Goal: Find specific page/section: Locate a particular part of the current website

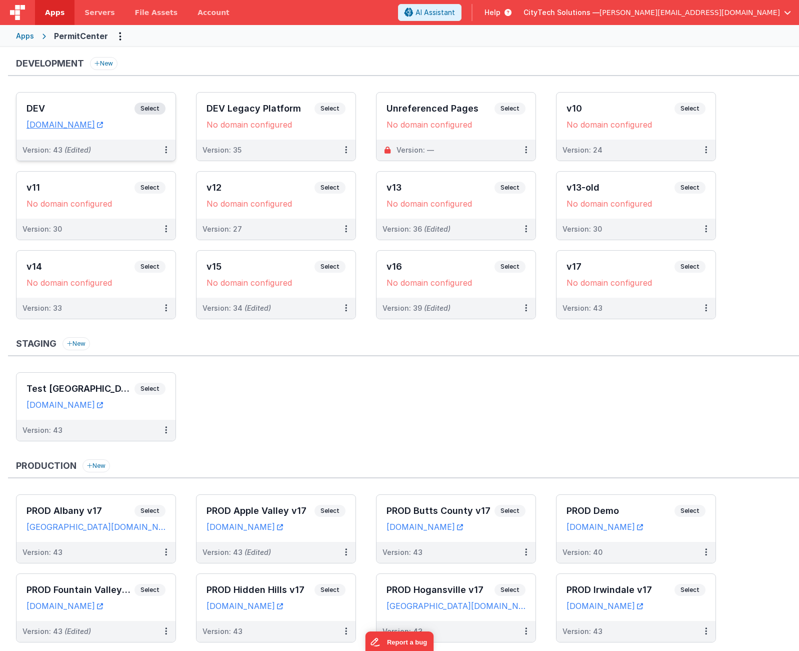
click at [156, 105] on span "Select" at bounding box center [150, 109] width 31 height 12
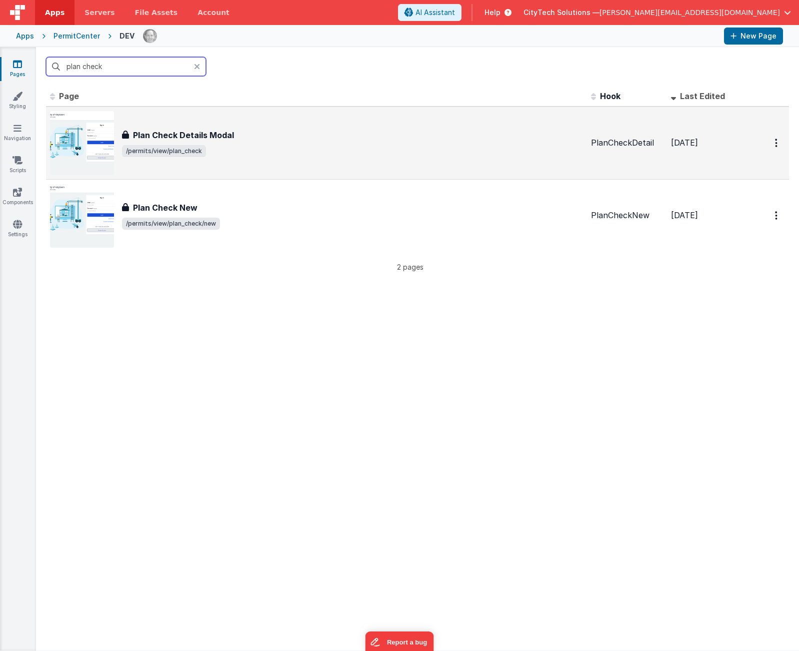
type input "plan check"
click at [194, 124] on div "Plan Check Details Modal Plan Check Details Modal /permits/view/plan_check" at bounding box center [316, 143] width 533 height 64
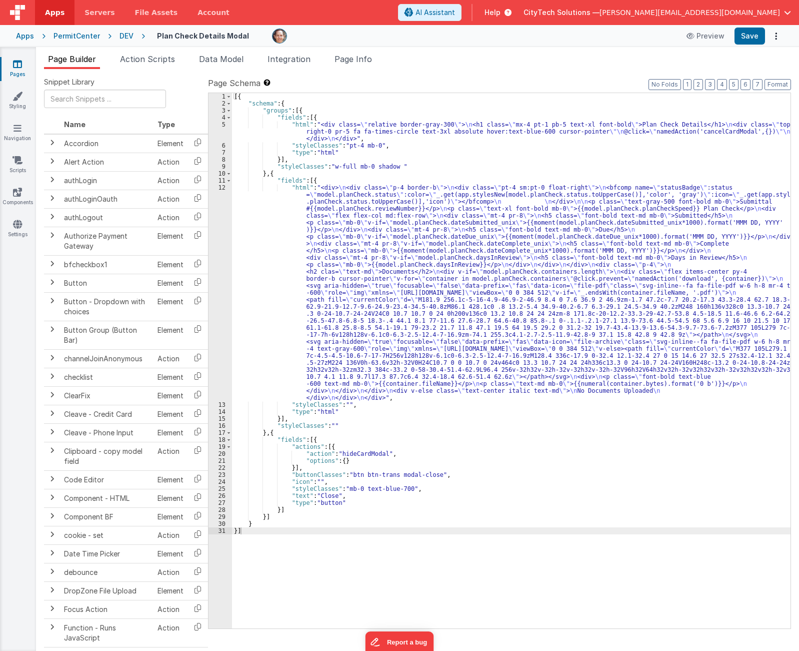
click at [503, 124] on div "[{ "schema" : { "groups" : [{ "fields" : [{ "html" : "<div class= \" relative b…" at bounding box center [511, 367] width 559 height 549
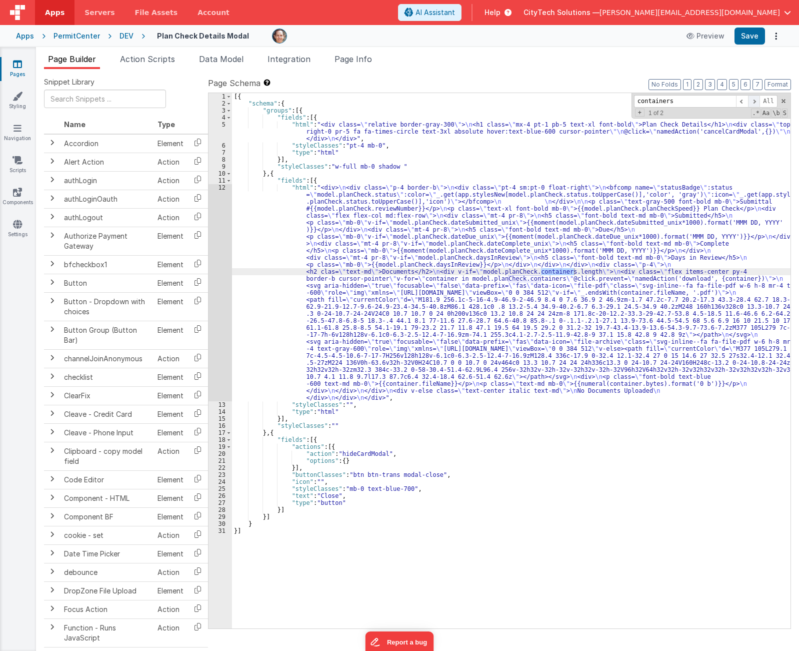
type input "containers"
click at [758, 101] on span at bounding box center [754, 101] width 12 height 13
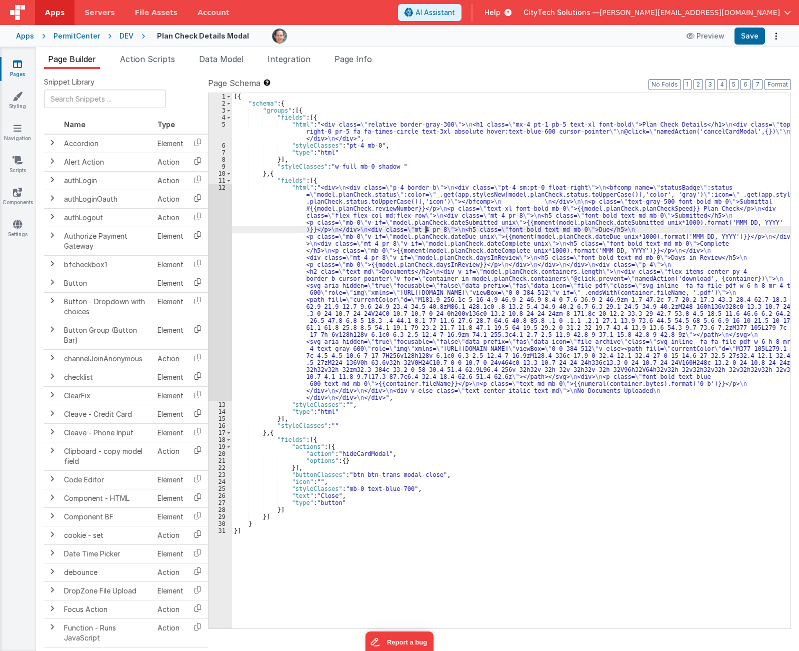
click at [426, 229] on div "[{ "schema" : { "groups" : [{ "fields" : [{ "html" : "<div class= \" relative b…" at bounding box center [511, 367] width 559 height 549
click at [217, 249] on div "12" at bounding box center [221, 292] width 24 height 217
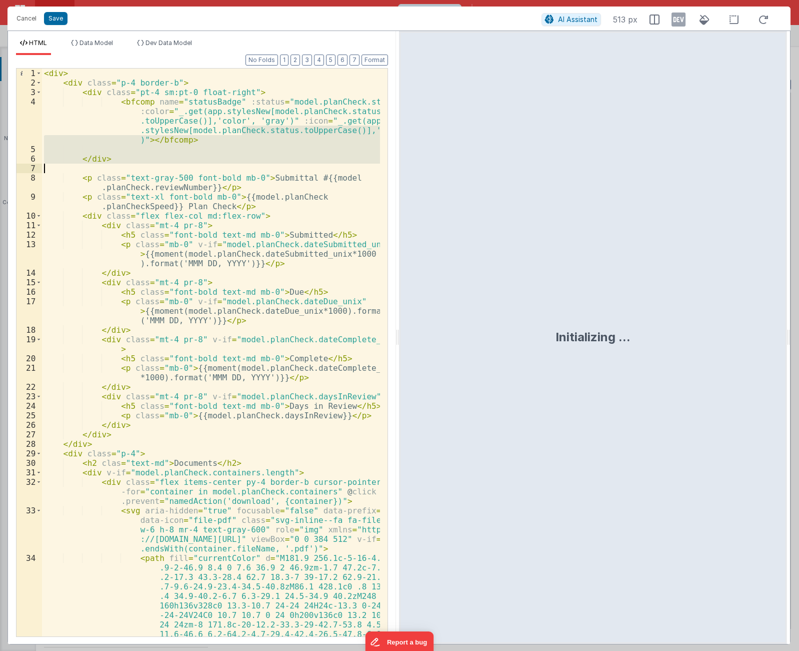
click at [245, 166] on div "< div > < div class = "p-4 border-b" > < div class = "pt-4 sm:pt-0 float-right"…" at bounding box center [211, 438] width 338 height 739
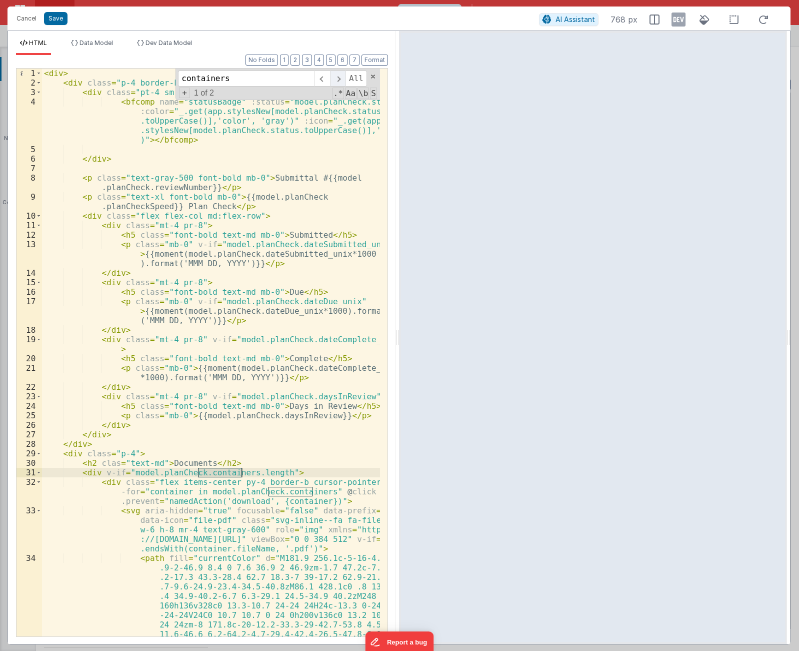
type input "containers"
click at [338, 76] on span at bounding box center [338, 79] width 16 height 16
click at [338, 77] on span at bounding box center [338, 79] width 16 height 16
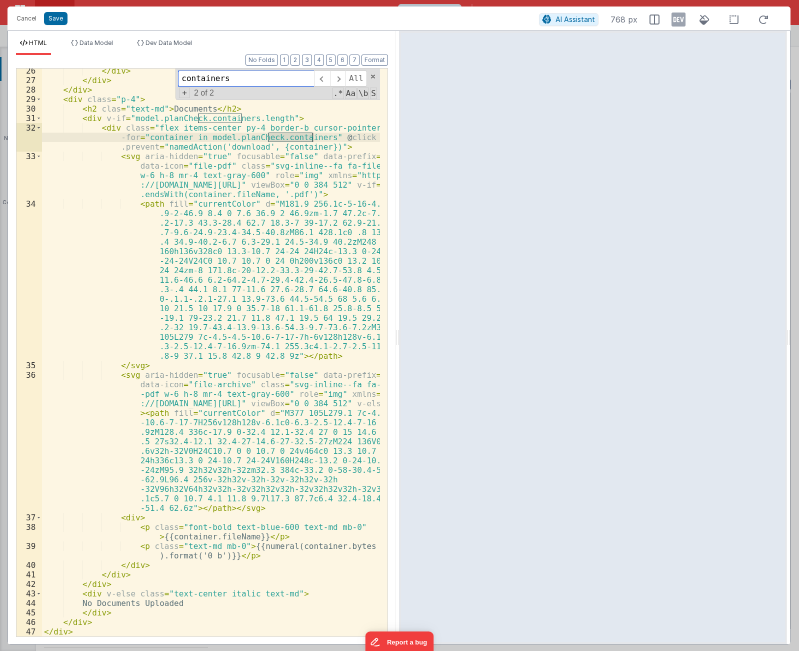
scroll to position [354, 0]
click at [338, 81] on span at bounding box center [338, 79] width 16 height 16
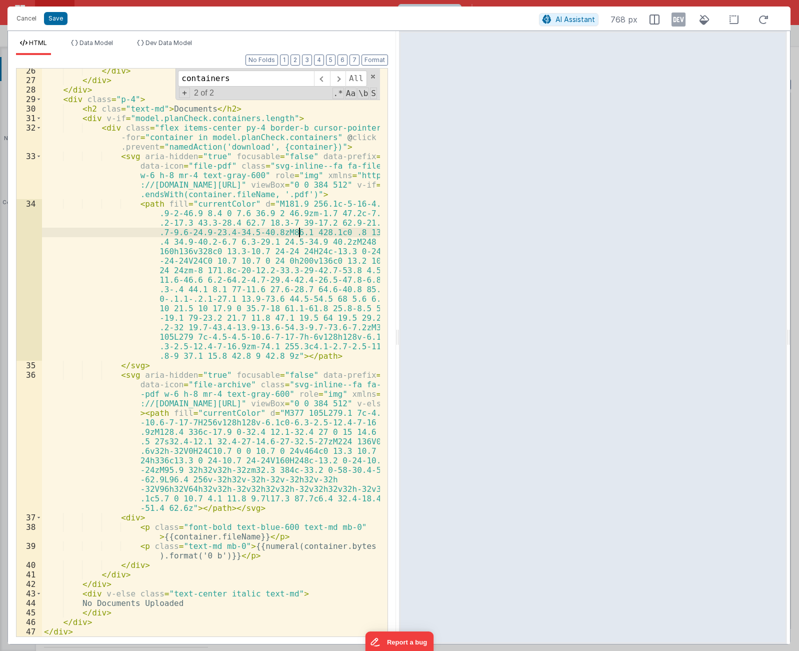
drag, startPoint x: 301, startPoint y: 234, endPoint x: 291, endPoint y: 194, distance: 40.8
click at [301, 233] on div "</ div > </ div > </ div > < div class = "p-4" > < h2 clas = "text-md" > Docume…" at bounding box center [211, 359] width 338 height 587
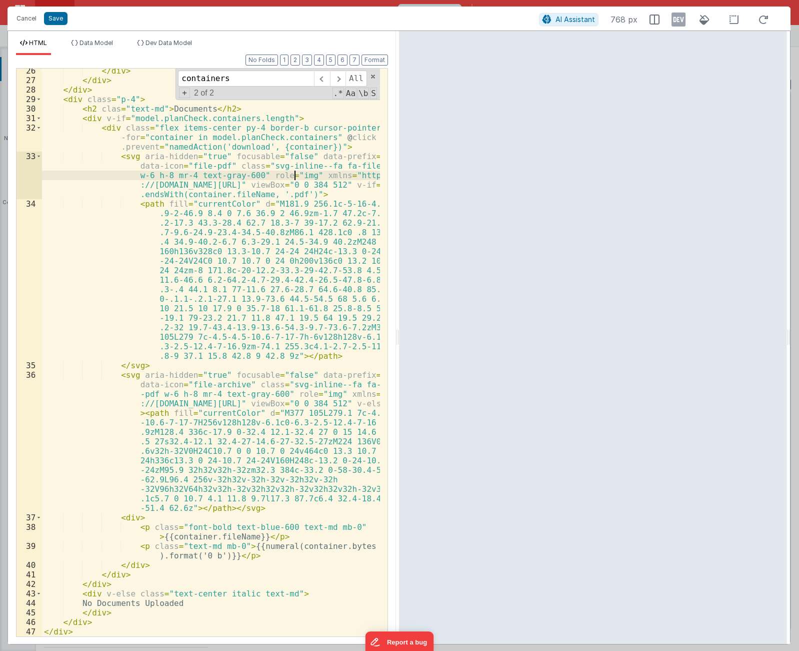
drag, startPoint x: 296, startPoint y: 177, endPoint x: 300, endPoint y: 166, distance: 11.1
click at [299, 169] on div "</ div > </ div > </ div > < div class = "p-4" > < h2 clas = "text-md" > Docume…" at bounding box center [211, 359] width 338 height 587
click at [343, 79] on span at bounding box center [338, 79] width 16 height 16
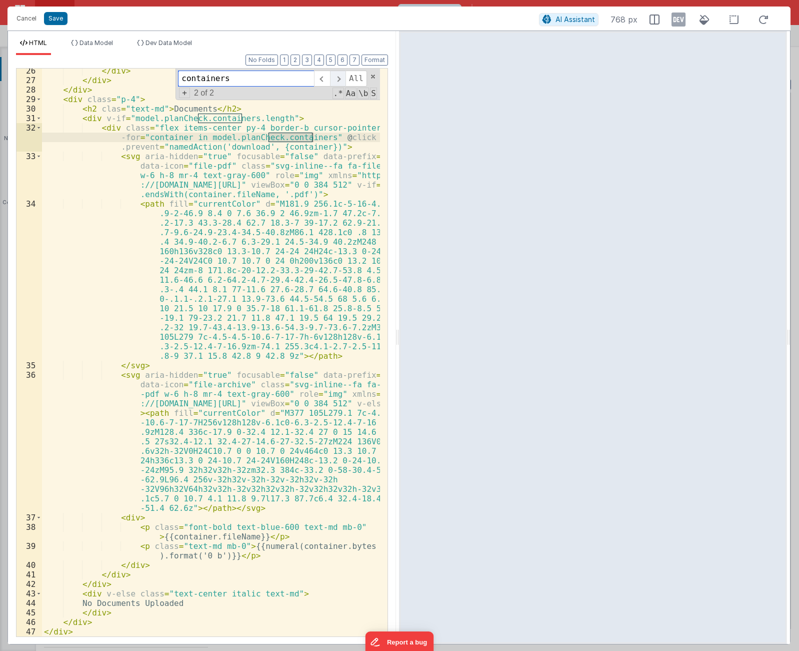
click at [343, 79] on span at bounding box center [338, 79] width 16 height 16
click at [343, 80] on span at bounding box center [338, 79] width 16 height 16
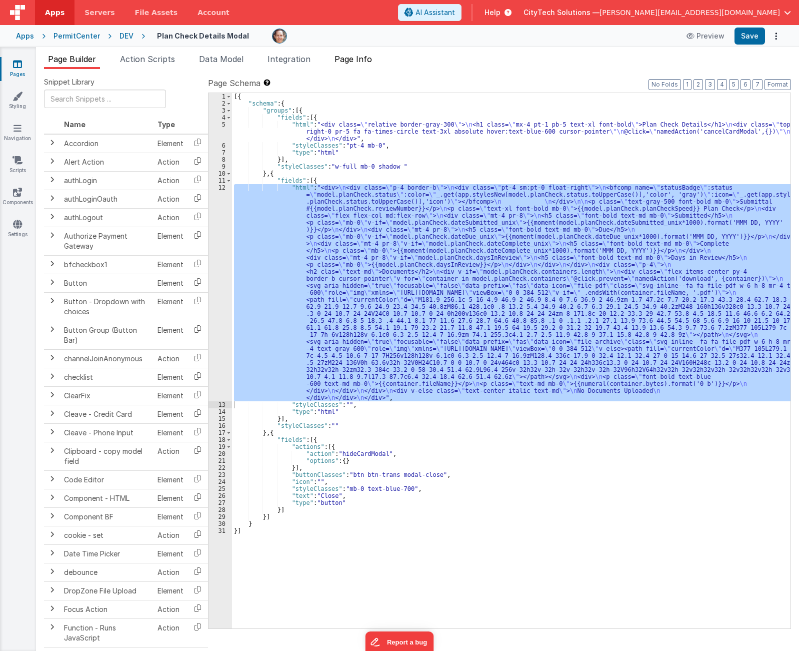
click at [361, 58] on span "Page Info" at bounding box center [354, 59] width 38 height 10
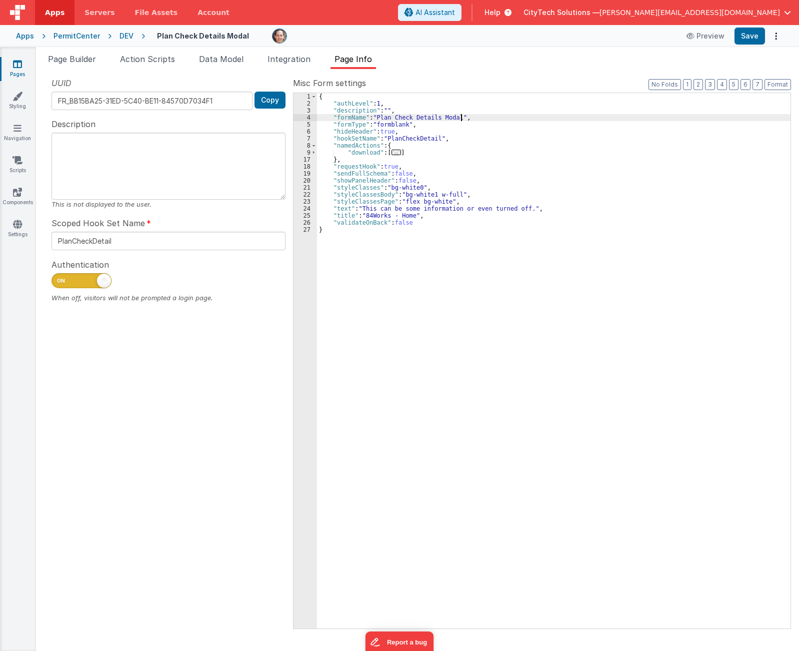
click at [483, 119] on div "{ "authLevel" : 1 , "description" : "" , "formName" : "Plan Check Details Modal…" at bounding box center [554, 367] width 474 height 549
click at [759, 100] on span at bounding box center [754, 101] width 12 height 13
click at [710, 97] on input "containers" at bounding box center [685, 101] width 102 height 13
click at [709, 100] on input "containers" at bounding box center [685, 101] width 102 height 13
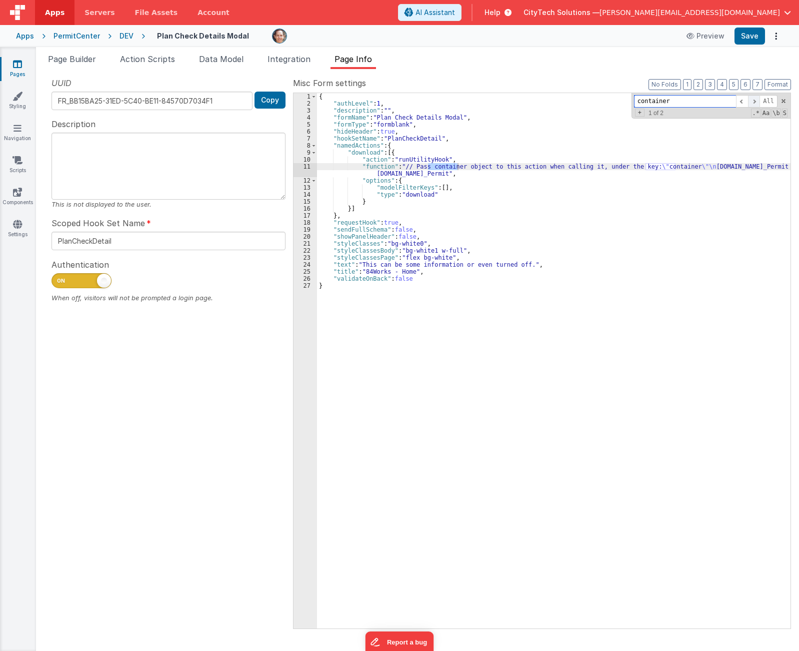
type input "container"
click at [756, 103] on span at bounding box center [754, 101] width 12 height 13
